Goal: Information Seeking & Learning: Learn about a topic

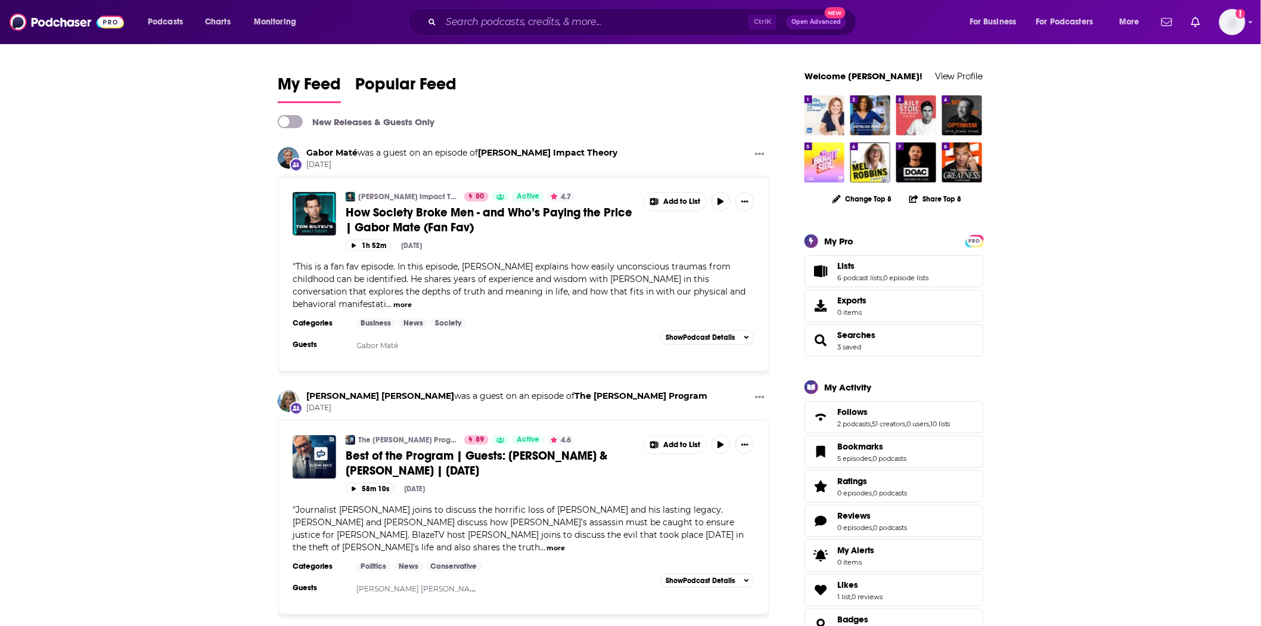
drag, startPoint x: 511, startPoint y: 35, endPoint x: 511, endPoint y: 28, distance: 6.6
click at [511, 34] on div "Ctrl K Open Advanced New" at bounding box center [632, 21] width 448 height 27
click at [511, 27] on input "Search podcasts, credits, & more..." at bounding box center [595, 22] width 308 height 19
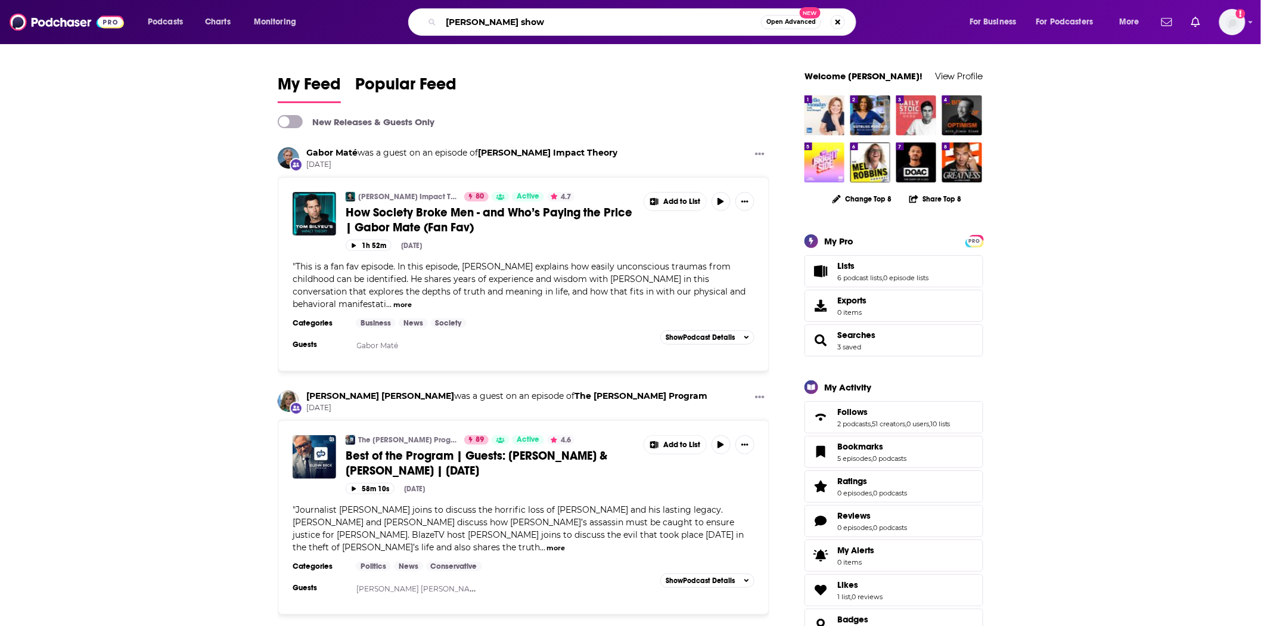
type input "[PERSON_NAME] show"
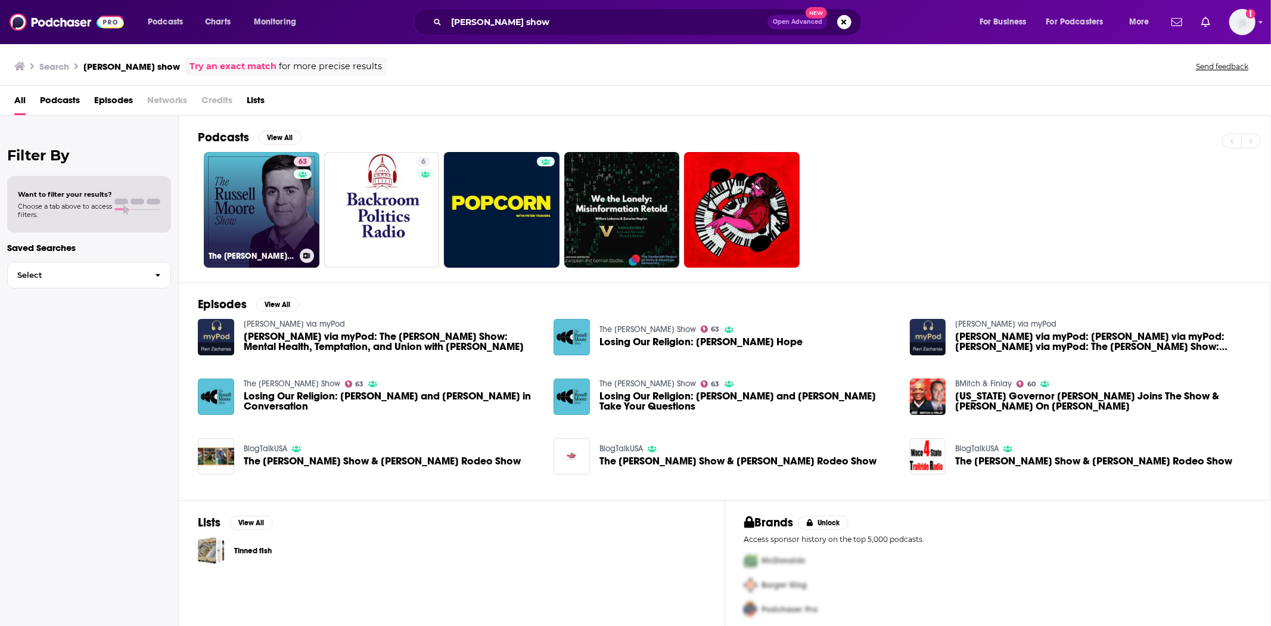
click at [252, 218] on link "63 The [PERSON_NAME] Show" at bounding box center [262, 210] width 116 height 116
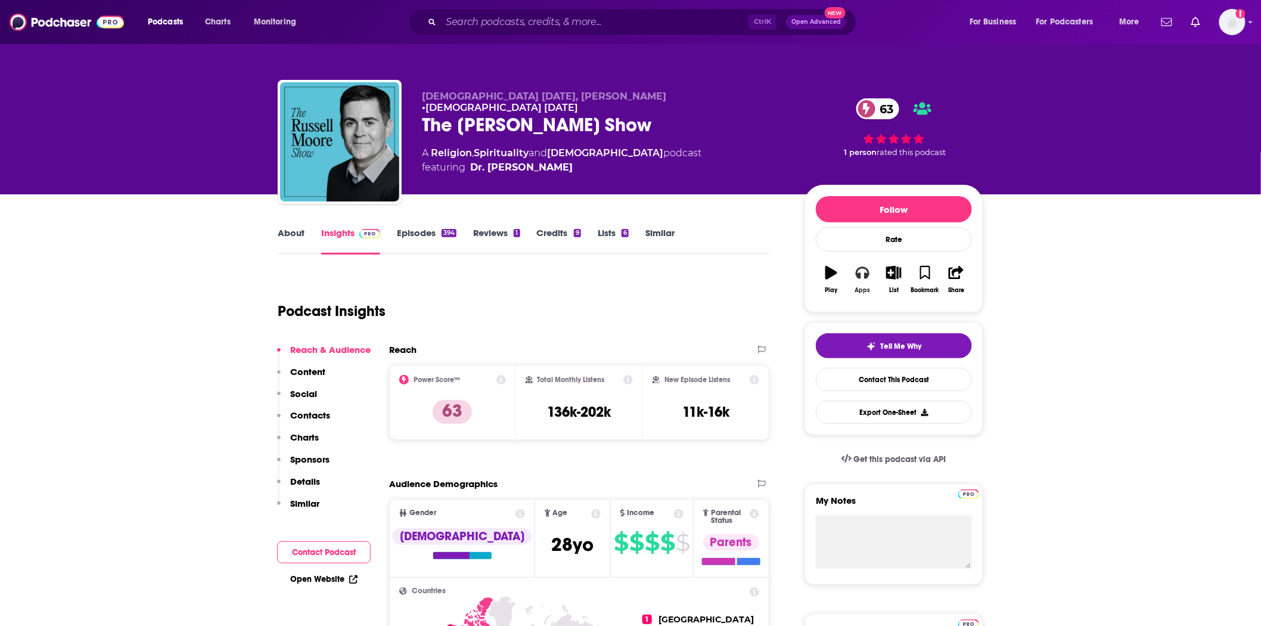
click at [867, 284] on button "Apps" at bounding box center [862, 279] width 31 height 43
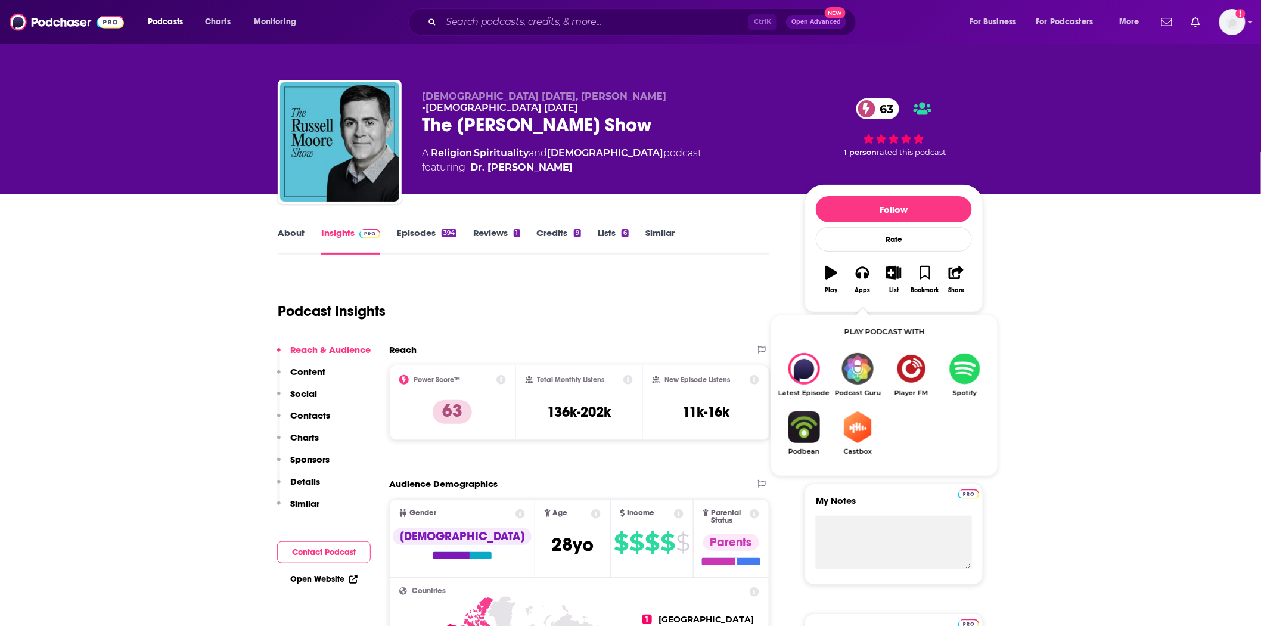
click at [439, 228] on link "Episodes 394" at bounding box center [427, 240] width 60 height 27
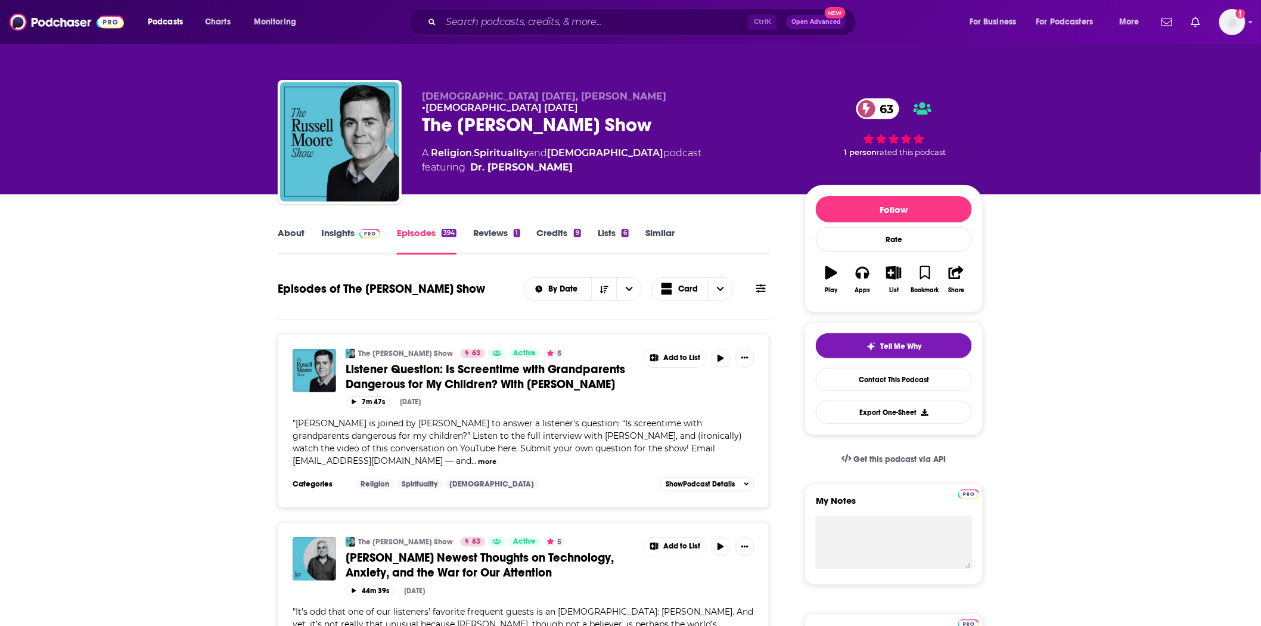
click at [480, 377] on span "Listener Question: Is Screentime with Grandparents Dangerous for My Children? W…" at bounding box center [486, 377] width 280 height 30
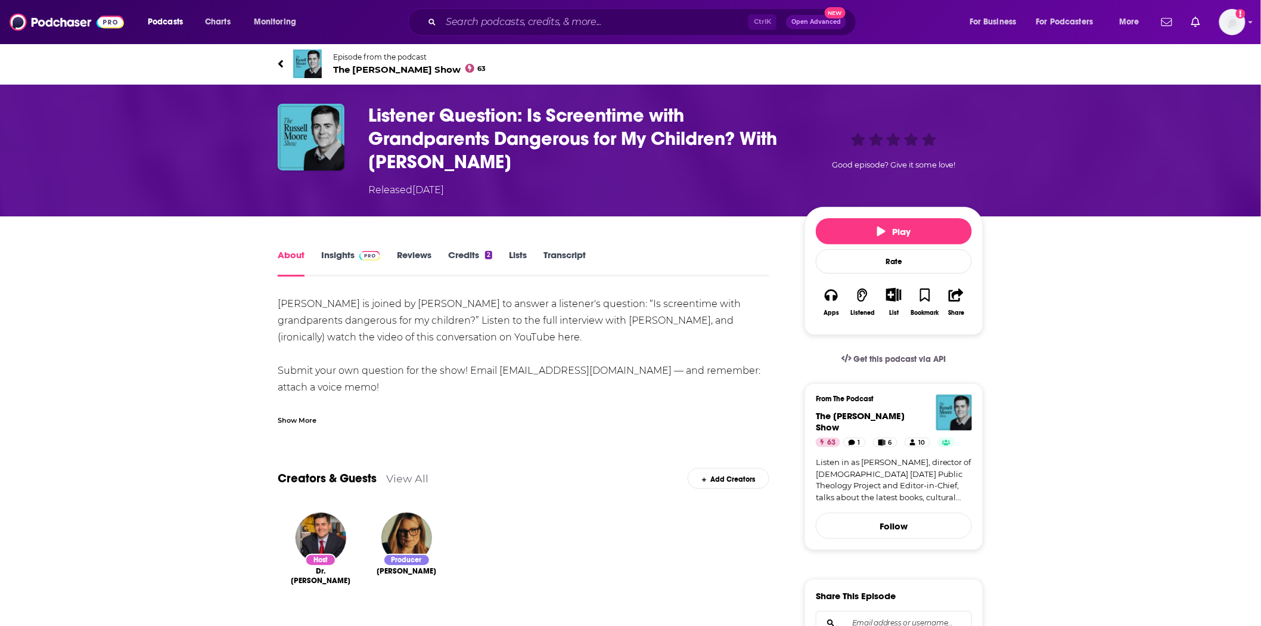
click at [547, 257] on link "Transcript" at bounding box center [565, 262] width 42 height 27
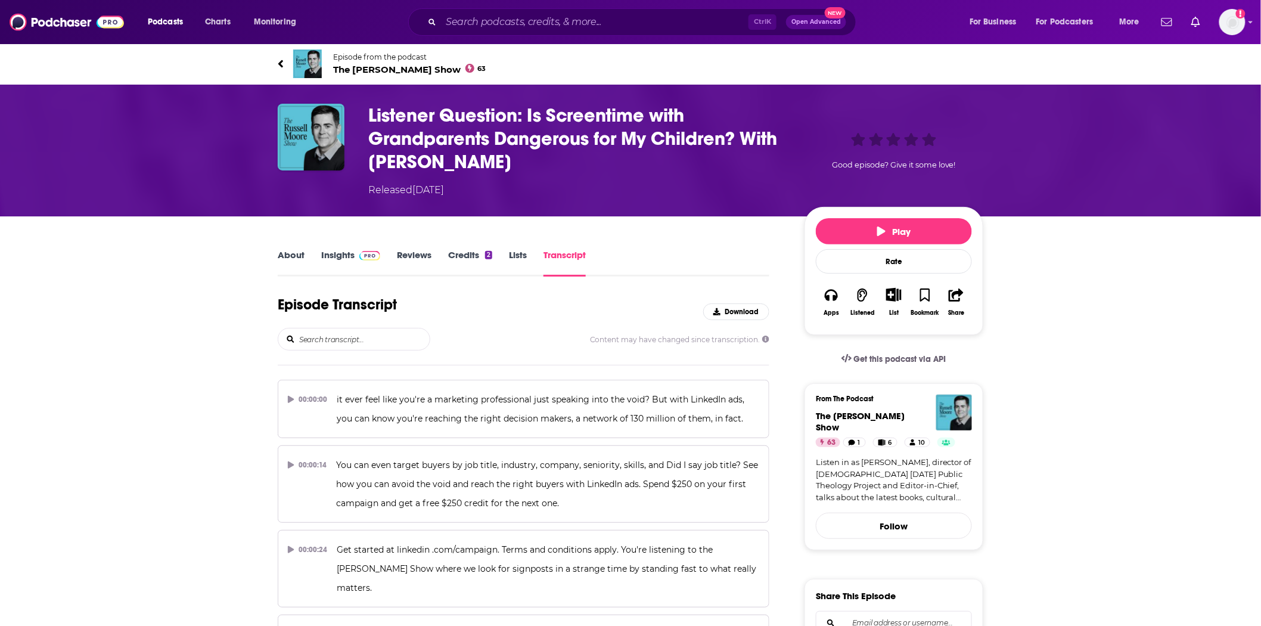
click at [356, 339] on input "search" at bounding box center [364, 338] width 132 height 21
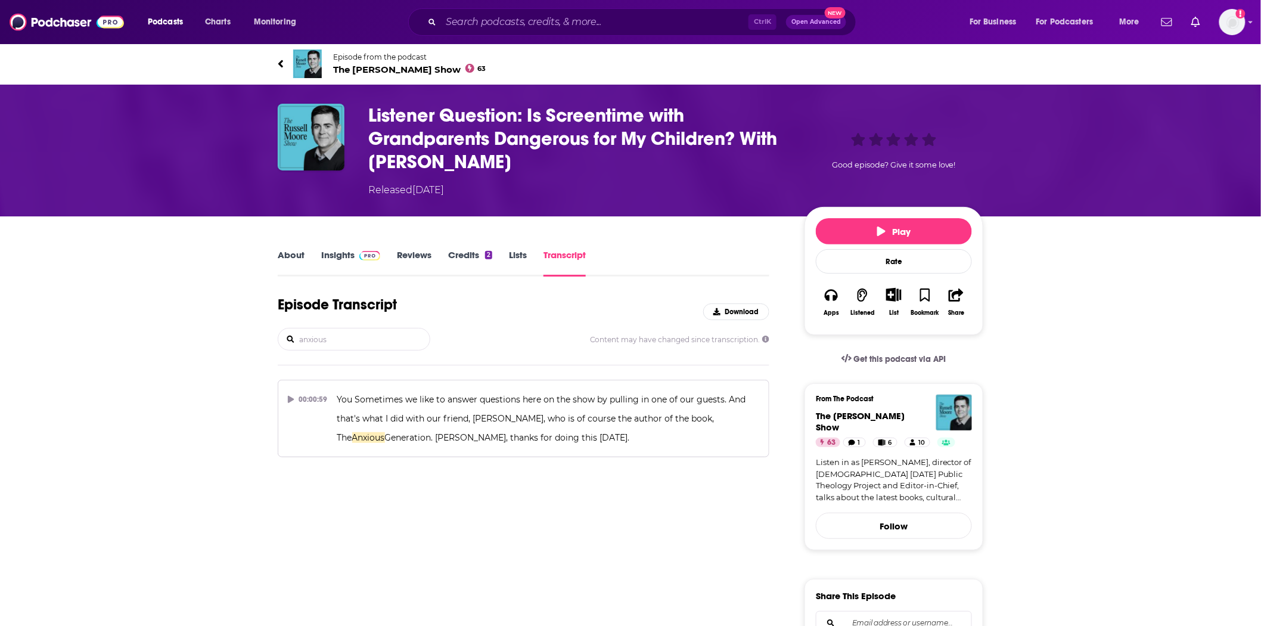
type input "anxious"
click at [296, 252] on link "About" at bounding box center [291, 262] width 27 height 27
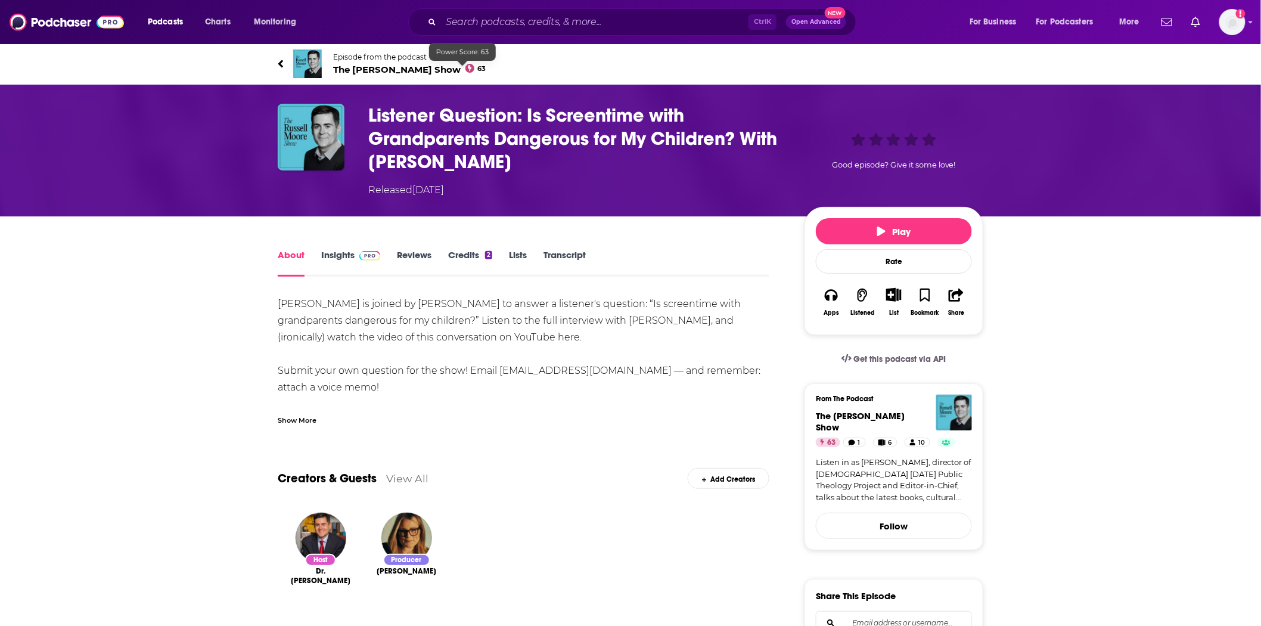
click at [465, 64] on icon at bounding box center [469, 68] width 9 height 9
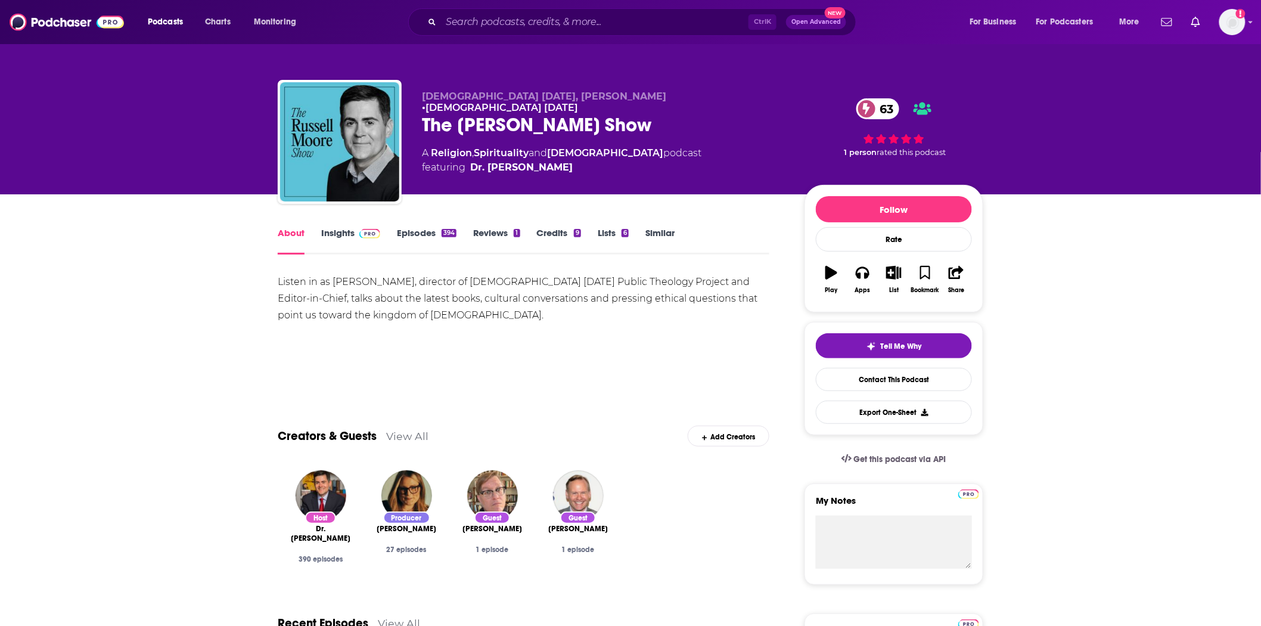
click at [346, 235] on link "Insights" at bounding box center [350, 240] width 59 height 27
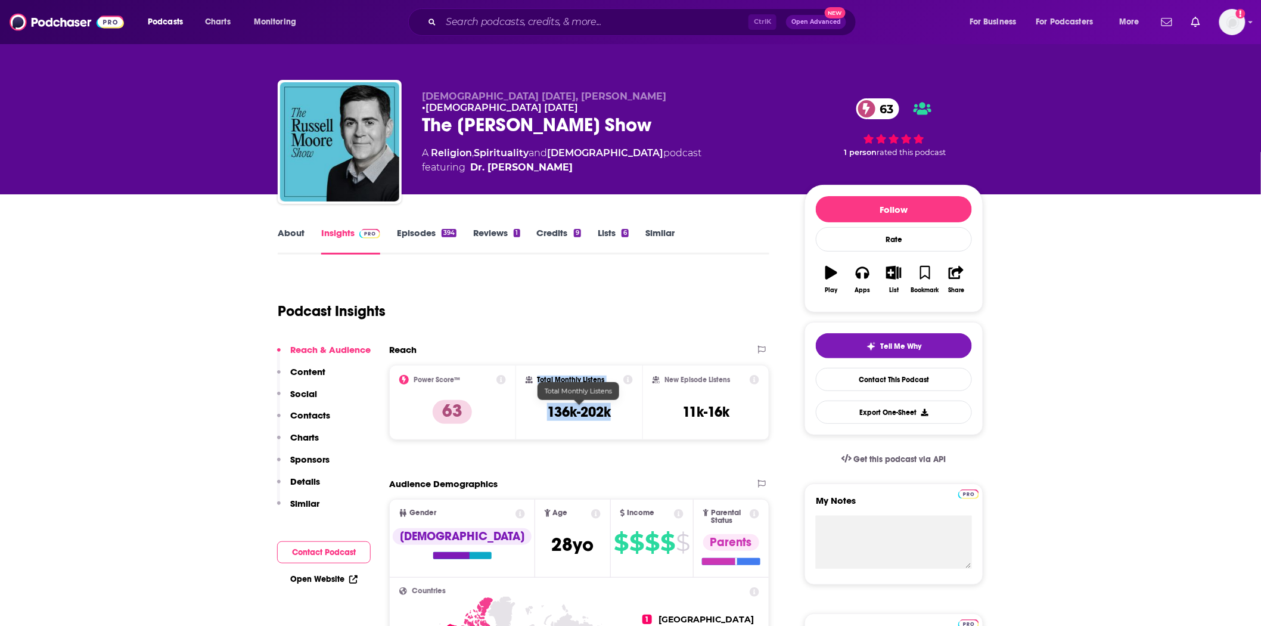
drag, startPoint x: 539, startPoint y: 408, endPoint x: 517, endPoint y: 406, distance: 22.1
click at [517, 406] on div "Total Monthly Listens 136k-202k" at bounding box center [579, 402] width 127 height 75
